Goal: Find specific page/section: Find specific page/section

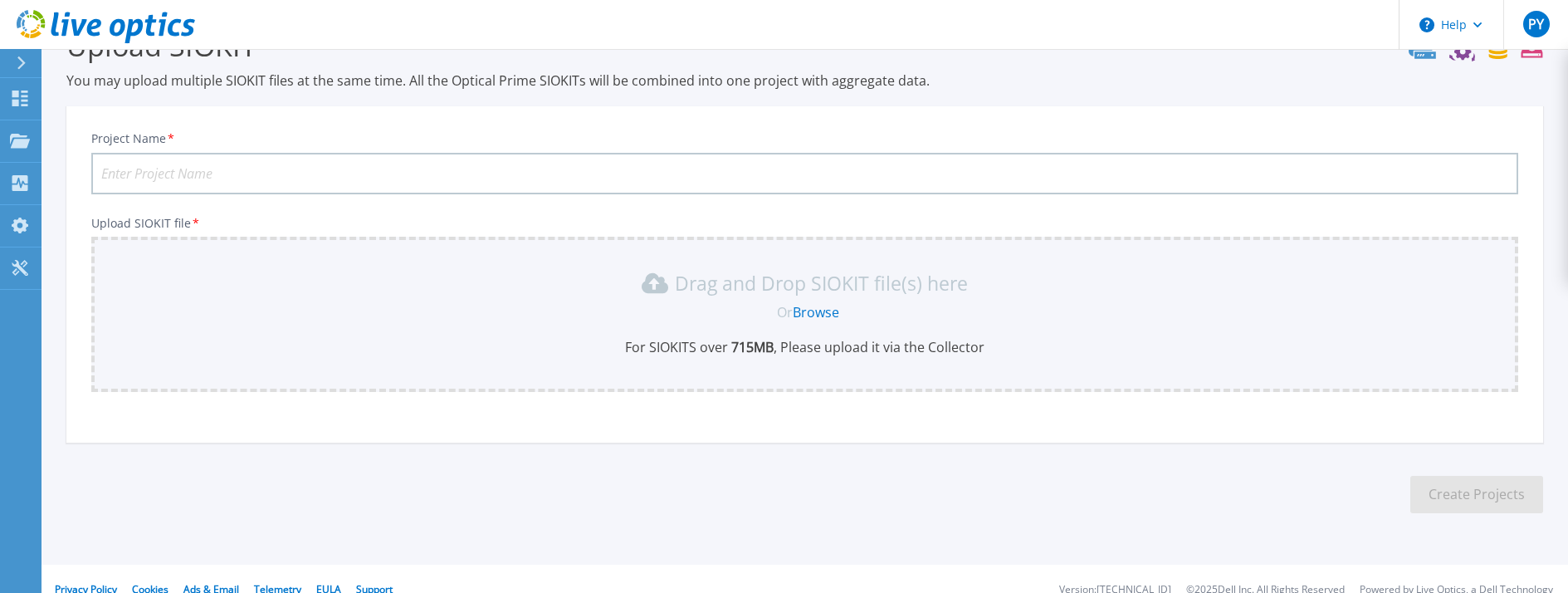
scroll to position [64, 0]
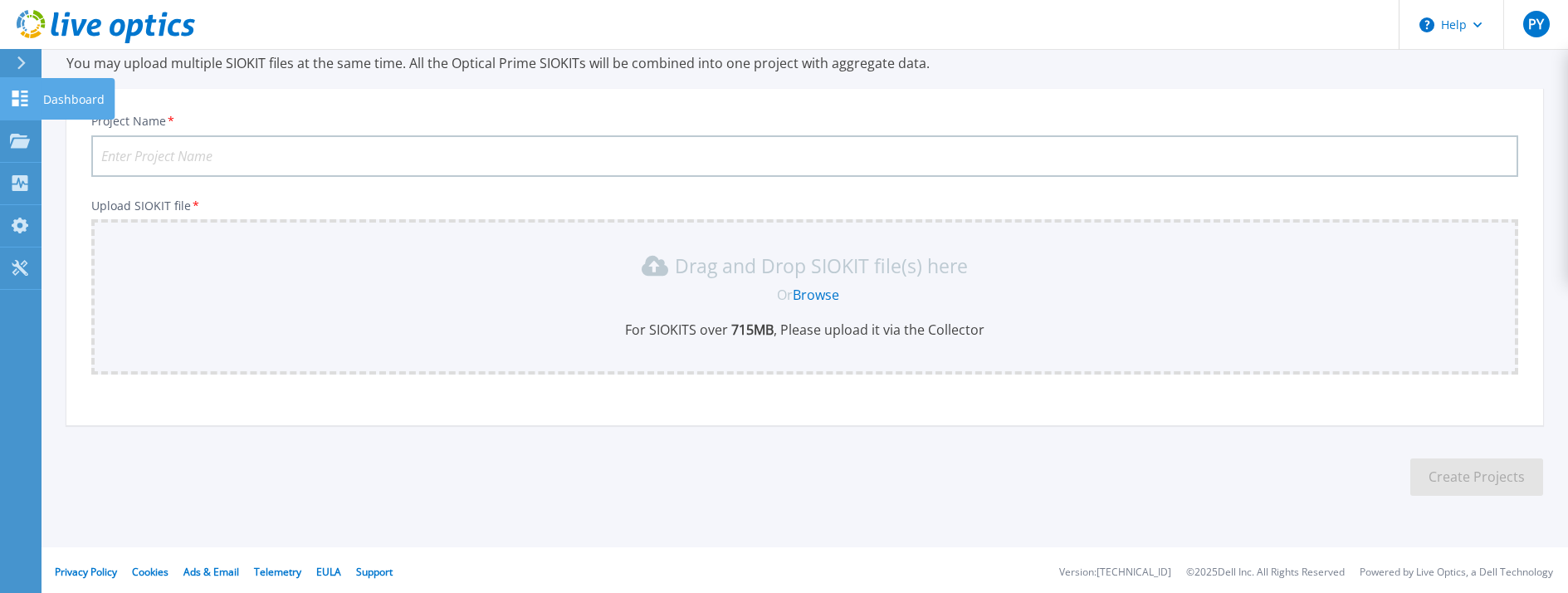
click at [18, 99] on icon at bounding box center [21, 98] width 16 height 16
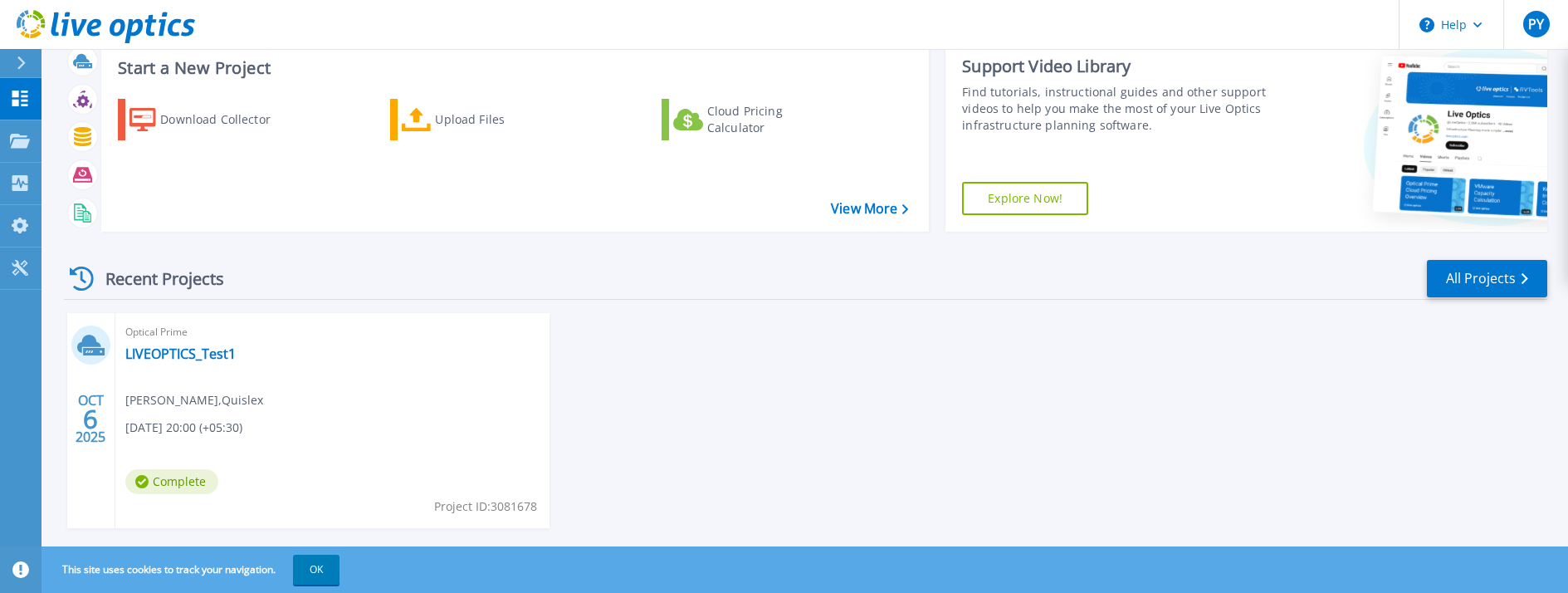
scroll to position [79, 0]
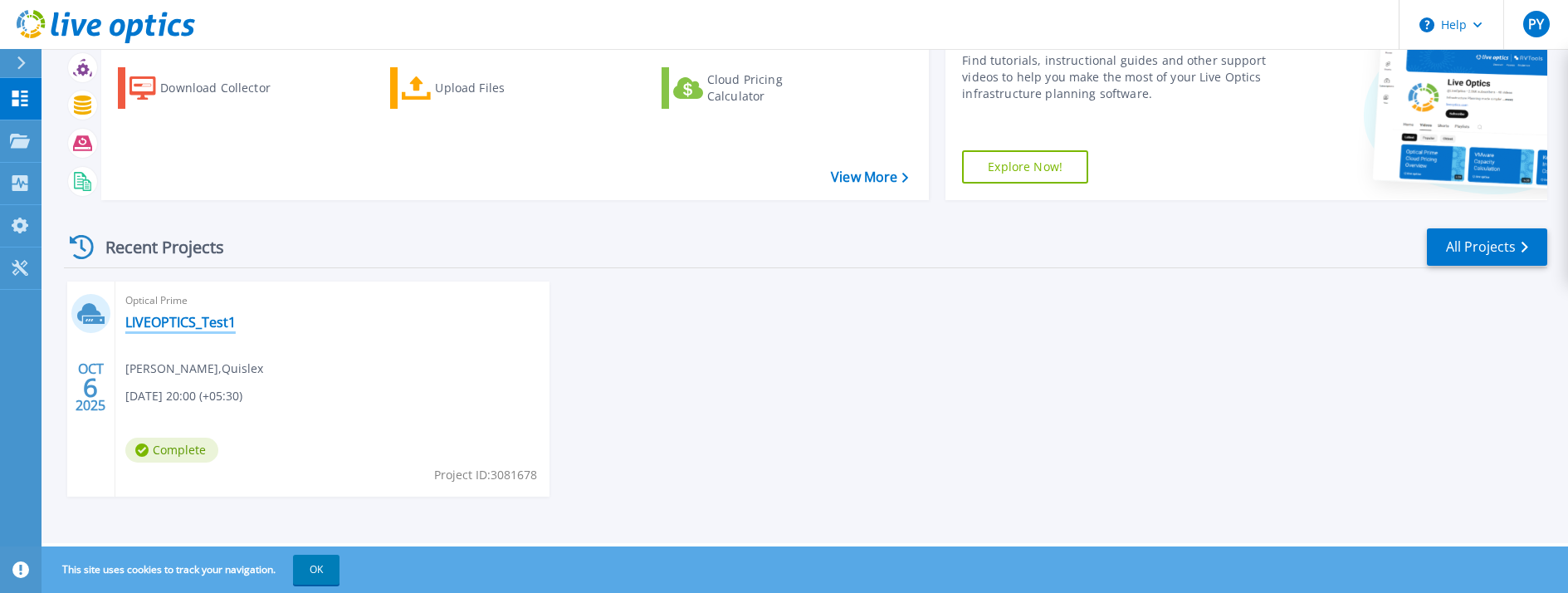
click at [160, 320] on link "LIVEOPTICS_Test1" at bounding box center [180, 321] width 110 height 17
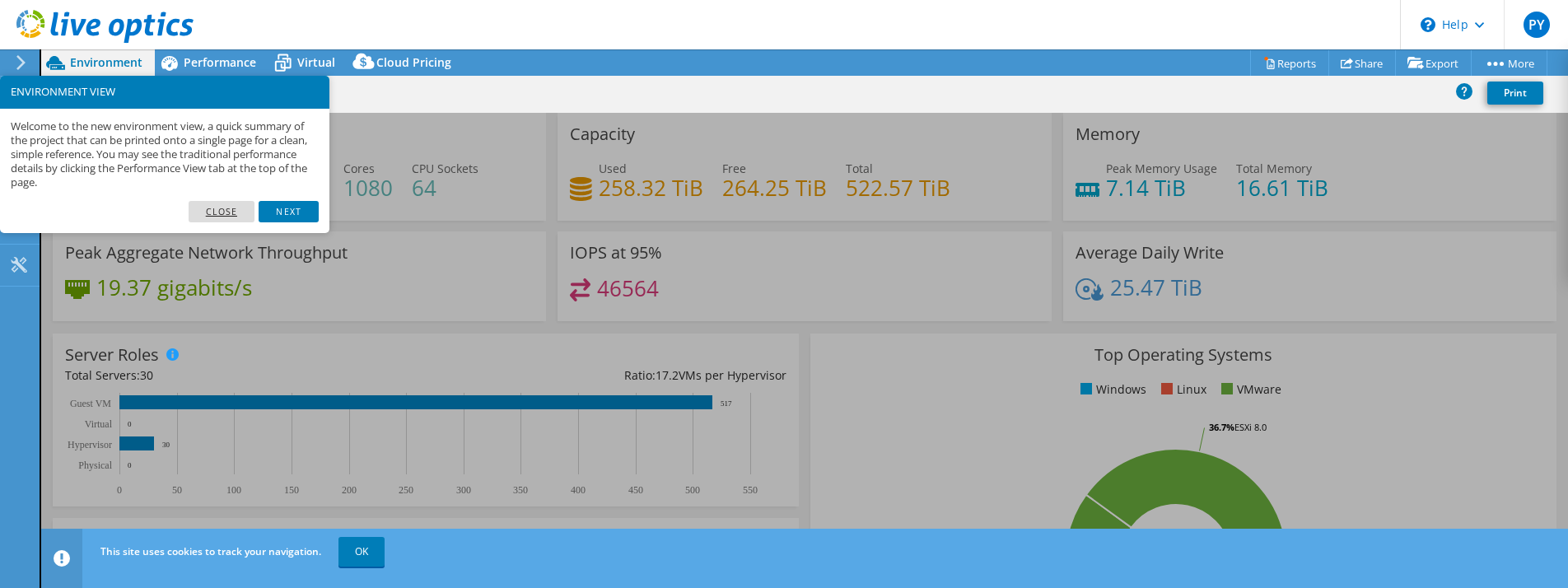
click at [220, 209] on link "Close" at bounding box center [222, 211] width 67 height 22
